Goal: Information Seeking & Learning: Learn about a topic

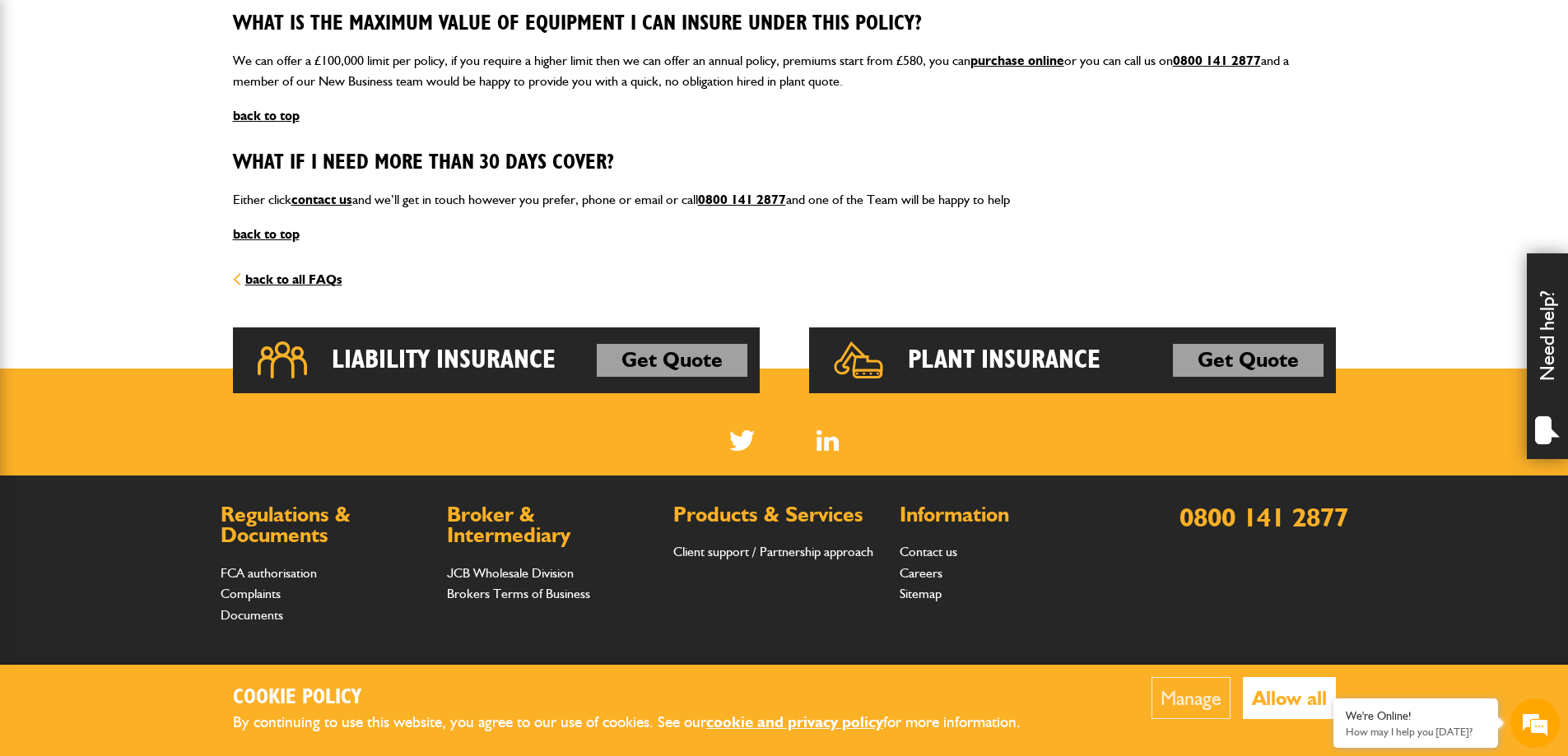
scroll to position [2386, 0]
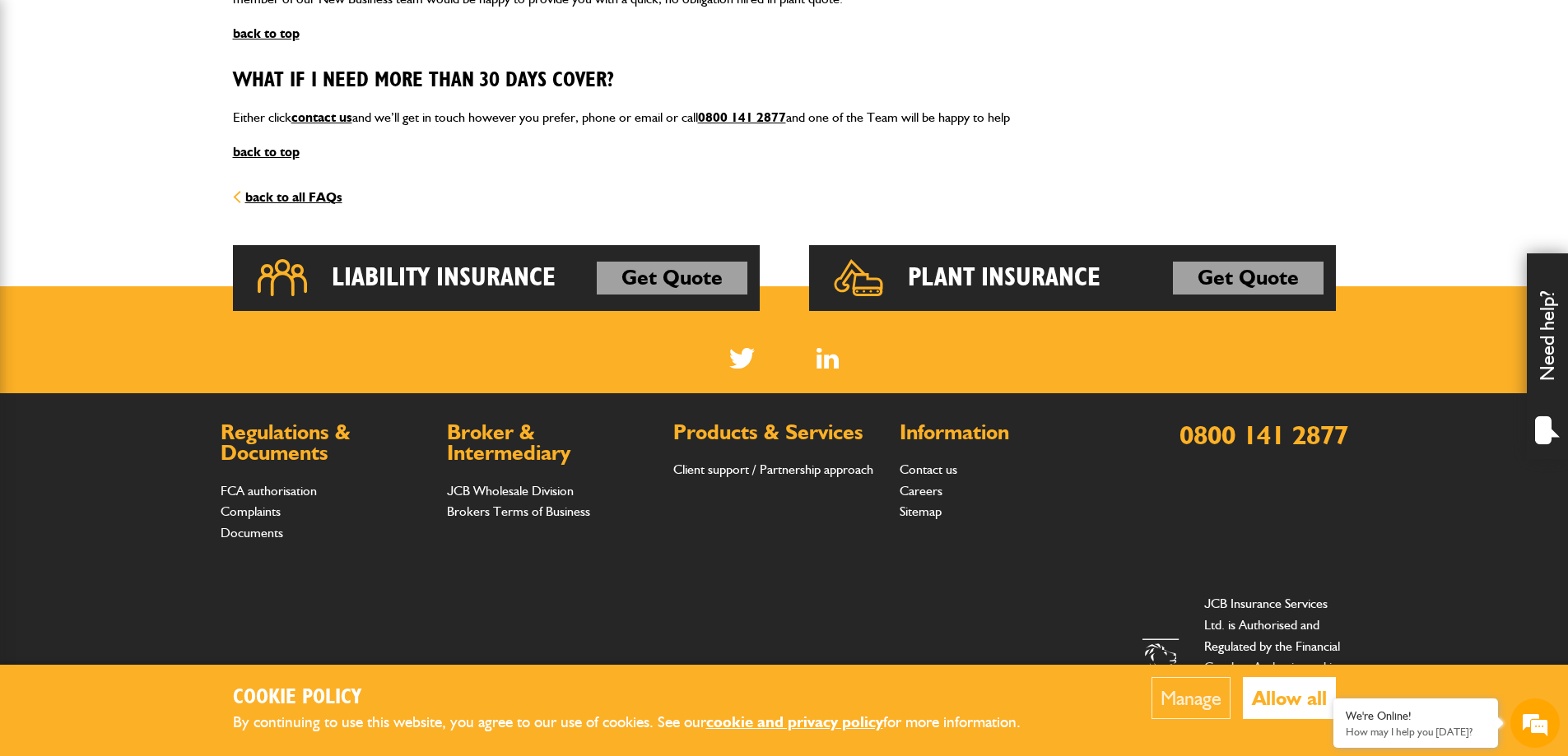
click at [1027, 273] on h2 "Plant Insurance" at bounding box center [1004, 277] width 193 height 33
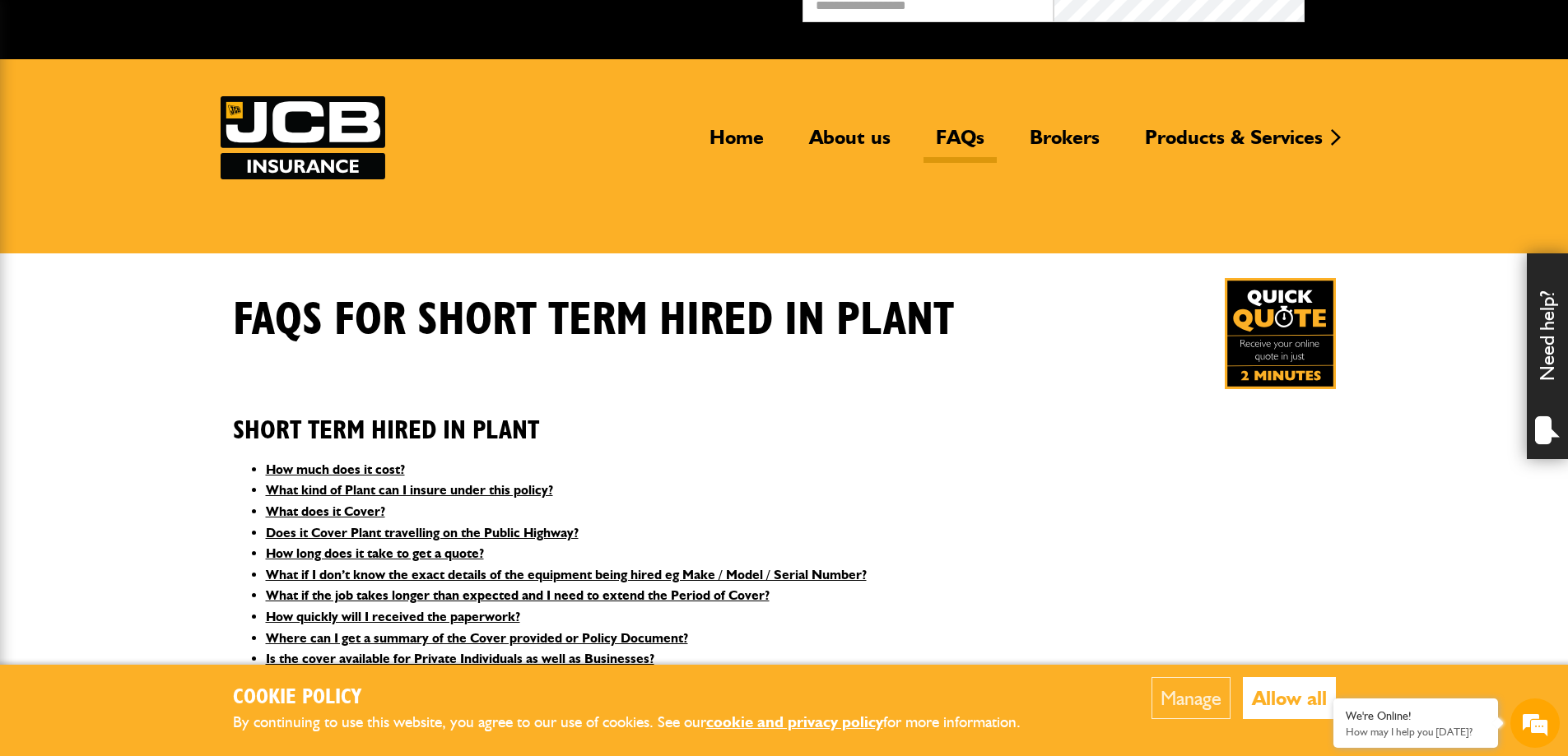
scroll to position [0, 0]
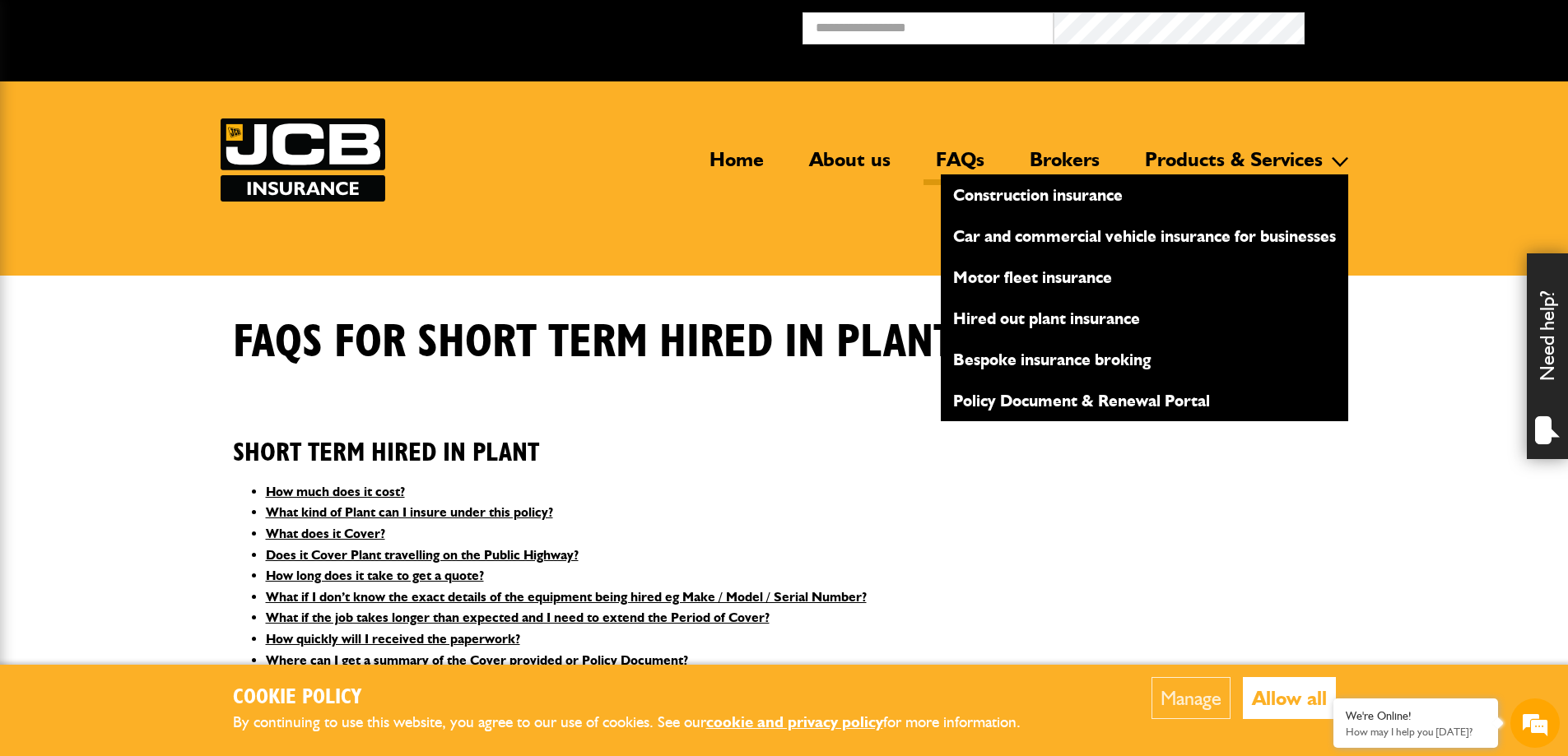
click at [1006, 315] on link "Hired out plant insurance" at bounding box center [1144, 319] width 407 height 28
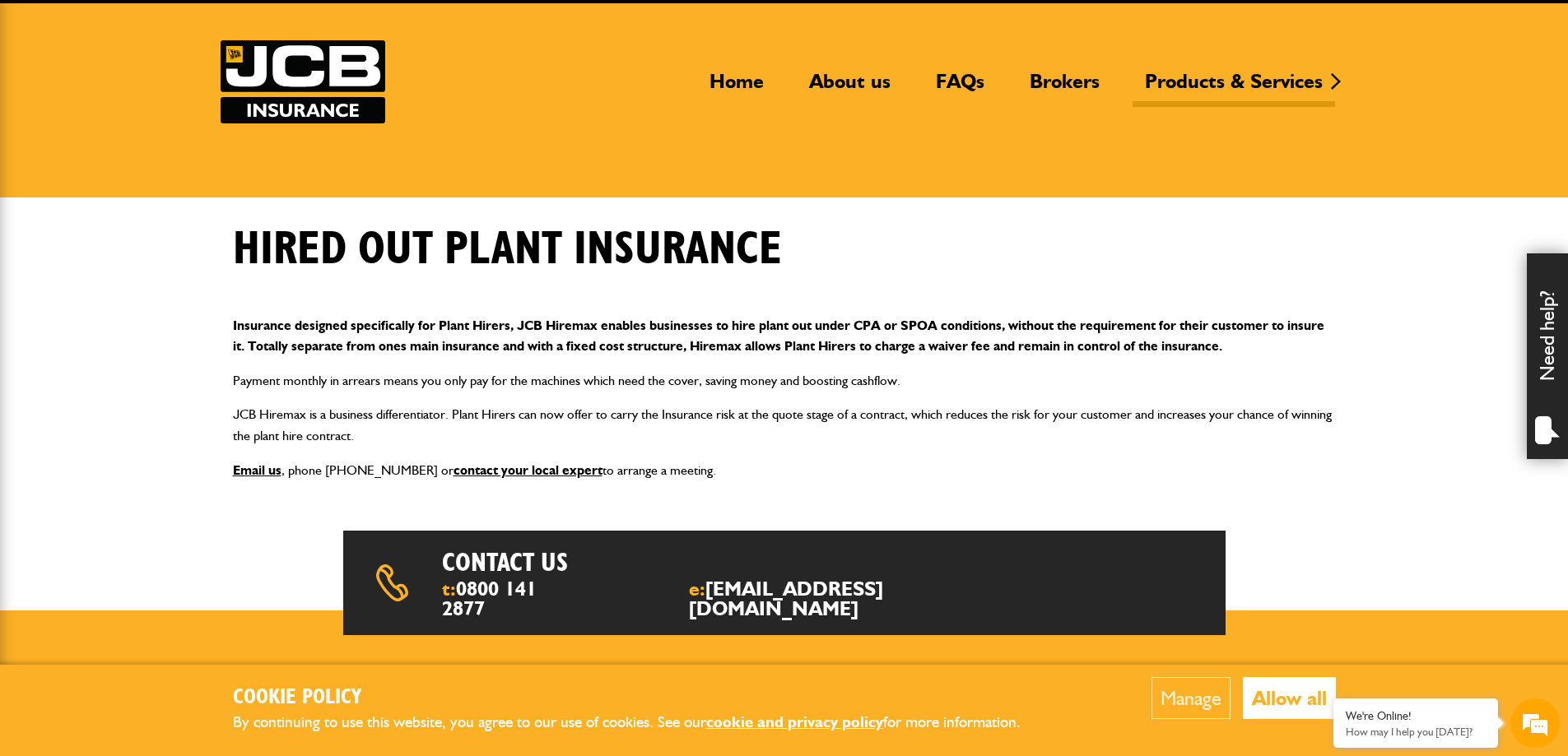
scroll to position [82, 0]
